Goal: Task Accomplishment & Management: Use online tool/utility

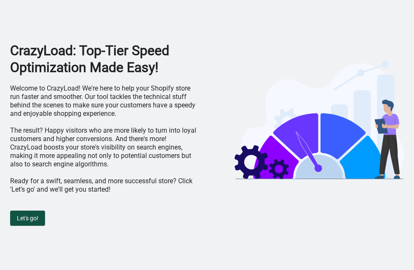
click at [30, 219] on span "Let's go!" at bounding box center [28, 218] width 22 height 7
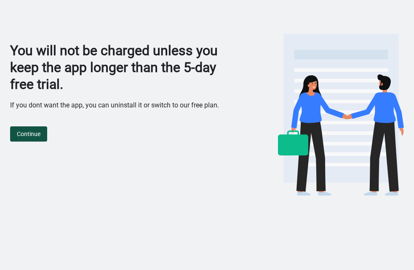
click at [35, 137] on span "Continue" at bounding box center [29, 134] width 24 height 7
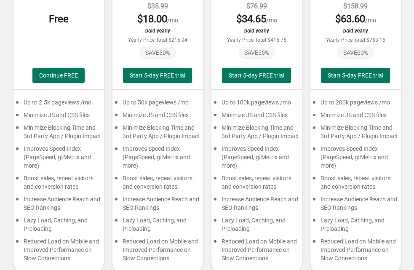
scroll to position [111, 0]
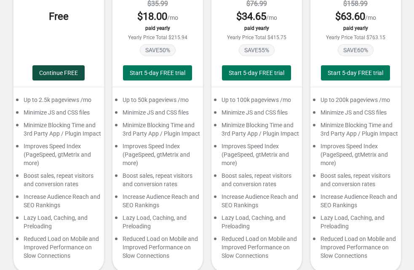
click at [60, 78] on button "Continue FREE" at bounding box center [58, 72] width 52 height 15
